Goal: Find specific page/section: Find specific page/section

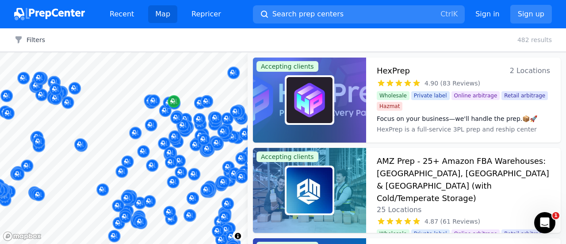
click at [177, 52] on div at bounding box center [123, 52] width 247 height 0
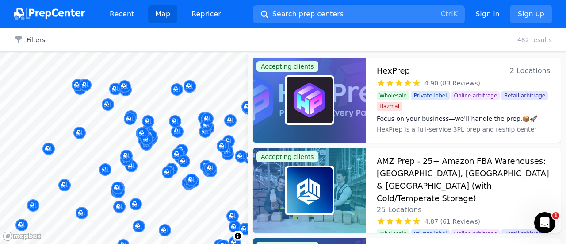
click at [225, 94] on body "Recent Map Repricer Search prep centers Ctrl K Open main menu Sign in Sign up F…" at bounding box center [283, 122] width 566 height 244
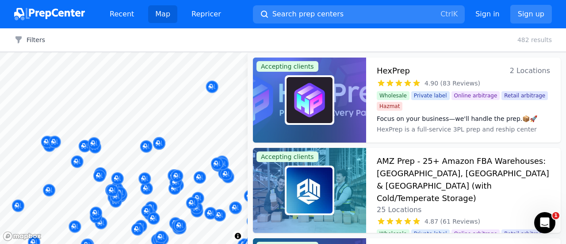
click at [151, 101] on body "Recent Map Repricer Search prep centers Ctrl K Open main menu Sign in Sign up F…" at bounding box center [283, 122] width 566 height 244
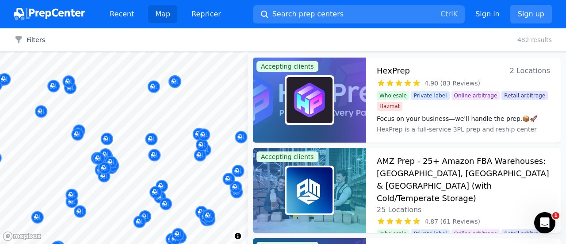
click at [116, 99] on body "Recent Map Repricer Search prep centers Ctrl K Open main menu Sign in Sign up F…" at bounding box center [283, 122] width 566 height 244
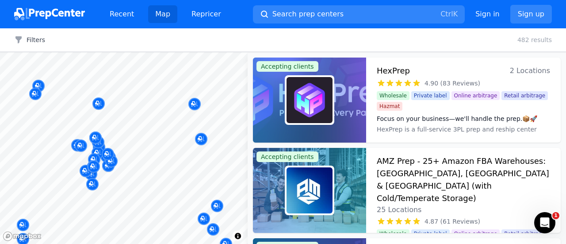
click at [167, 66] on body "Recent Map Repricer Search prep centers Ctrl K Open main menu Sign in Sign up F…" at bounding box center [283, 122] width 566 height 244
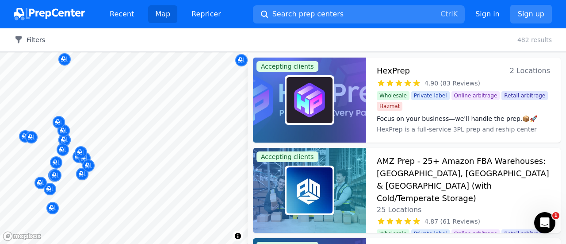
click at [38, 42] on button "Filters" at bounding box center [29, 39] width 31 height 9
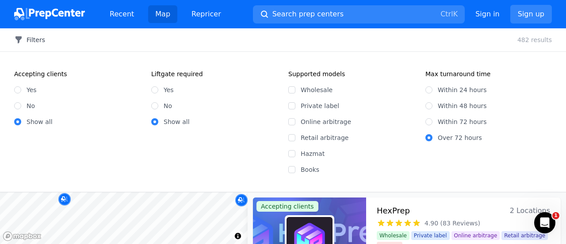
click at [38, 42] on button "Filters" at bounding box center [29, 39] width 31 height 9
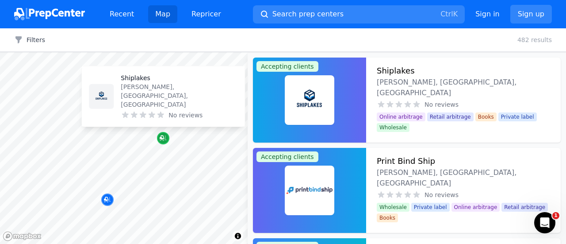
click at [163, 139] on icon "Map marker" at bounding box center [163, 138] width 7 height 6
